Goal: Task Accomplishment & Management: Manage account settings

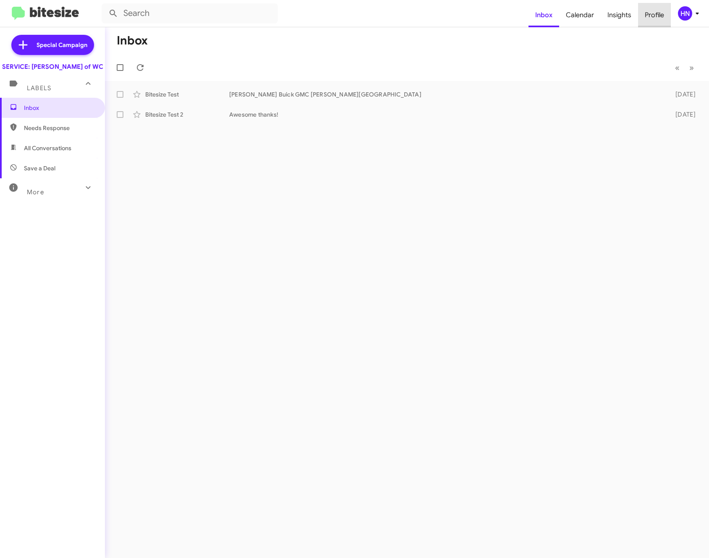
click at [655, 14] on span "Profile" at bounding box center [654, 15] width 33 height 24
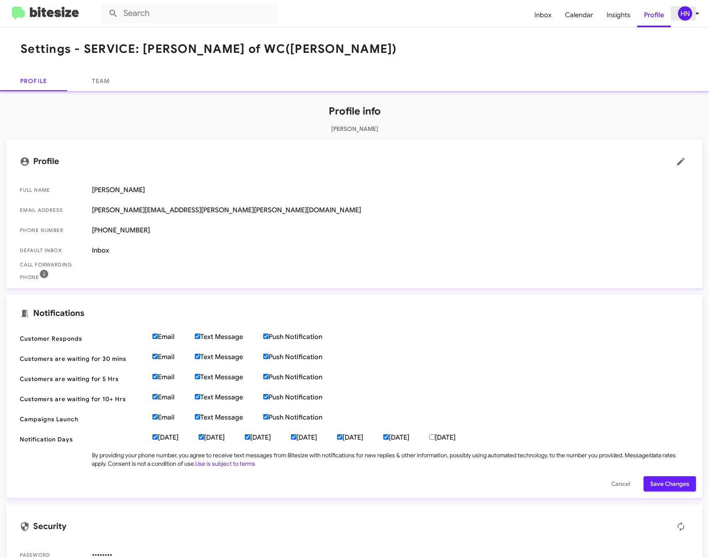
click at [684, 13] on div "HN" at bounding box center [685, 13] width 14 height 14
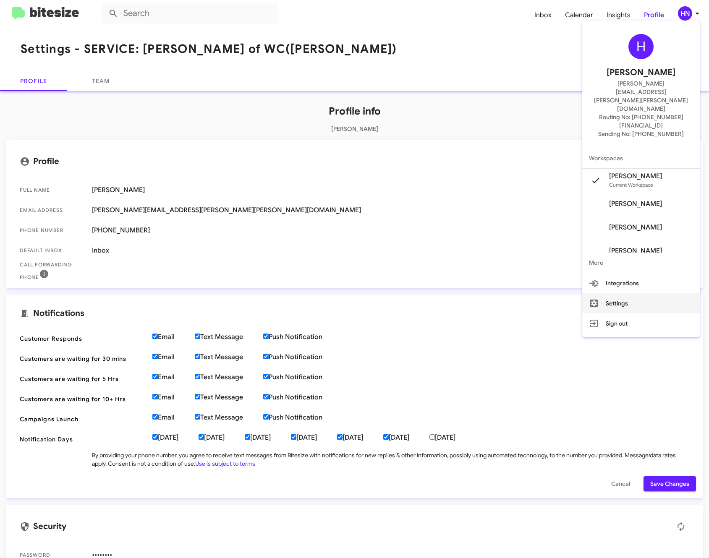
click at [624, 293] on button "Settings" at bounding box center [640, 303] width 117 height 20
